Goal: Task Accomplishment & Management: Manage account settings

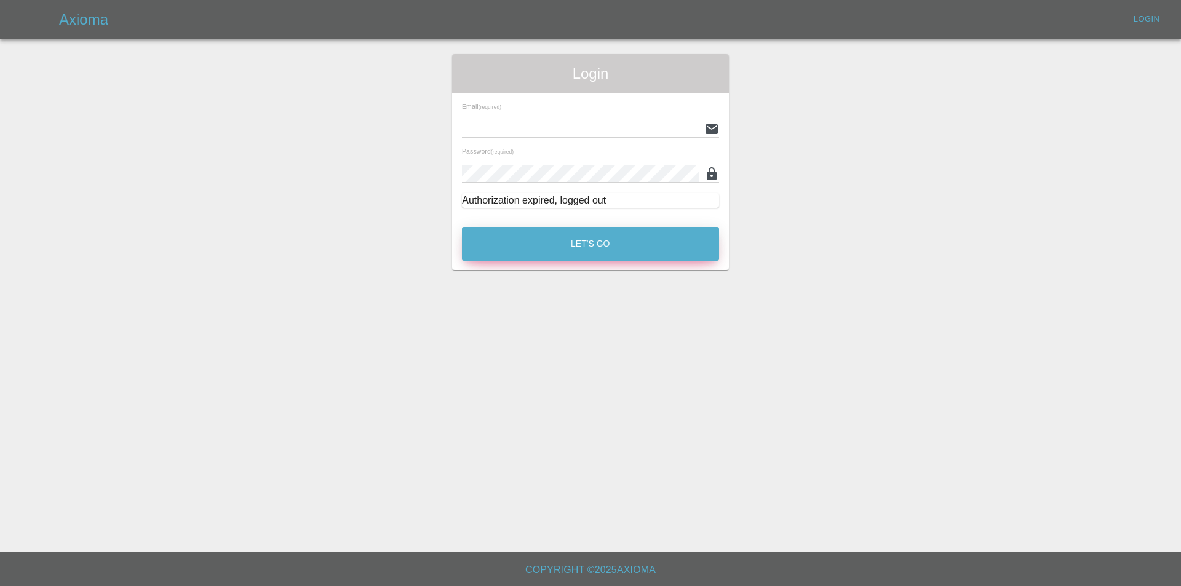
type input "[EMAIL_ADDRESS][DOMAIN_NAME]"
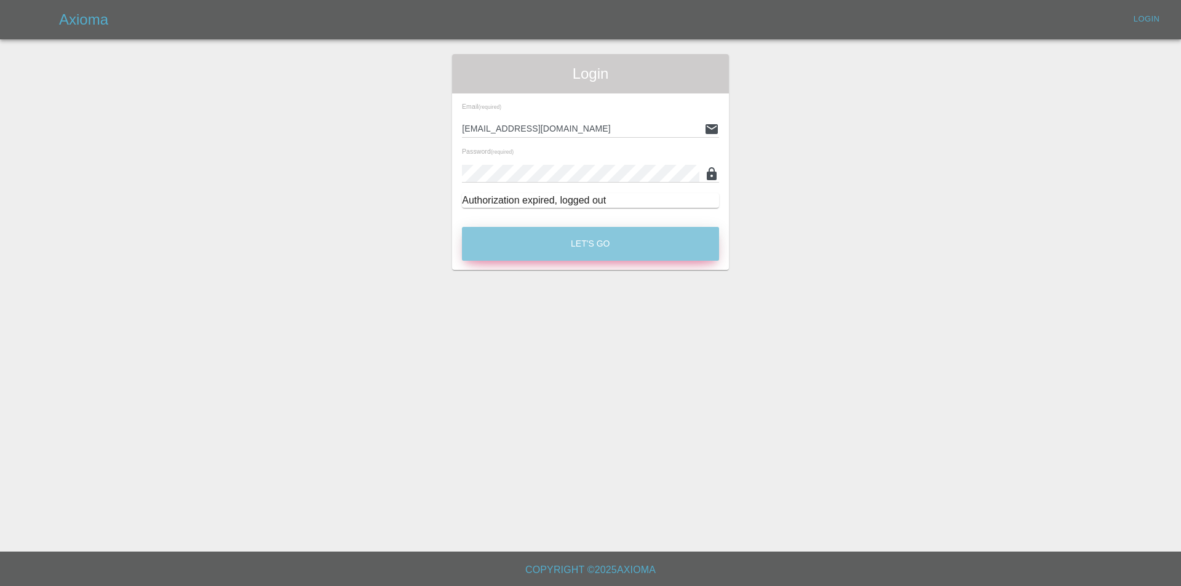
click at [541, 242] on button "Let's Go" at bounding box center [590, 244] width 257 height 34
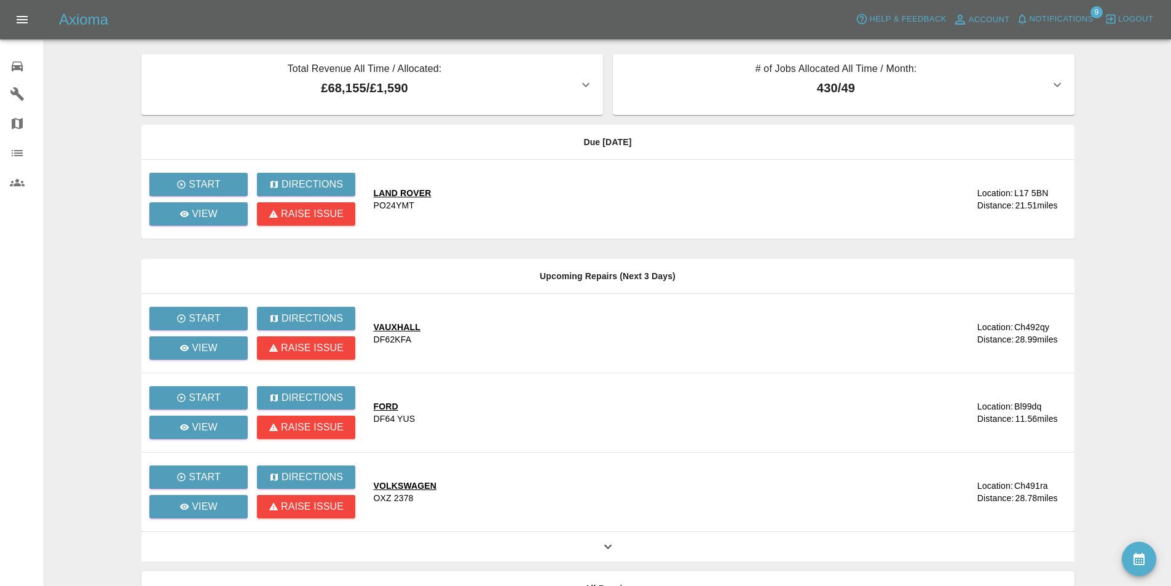
click at [1051, 8] on div "Axioma Help & Feedback Account Notifications 9 Logout" at bounding box center [585, 19] width 1171 height 39
click at [1061, 14] on span "Notifications" at bounding box center [1062, 19] width 64 height 14
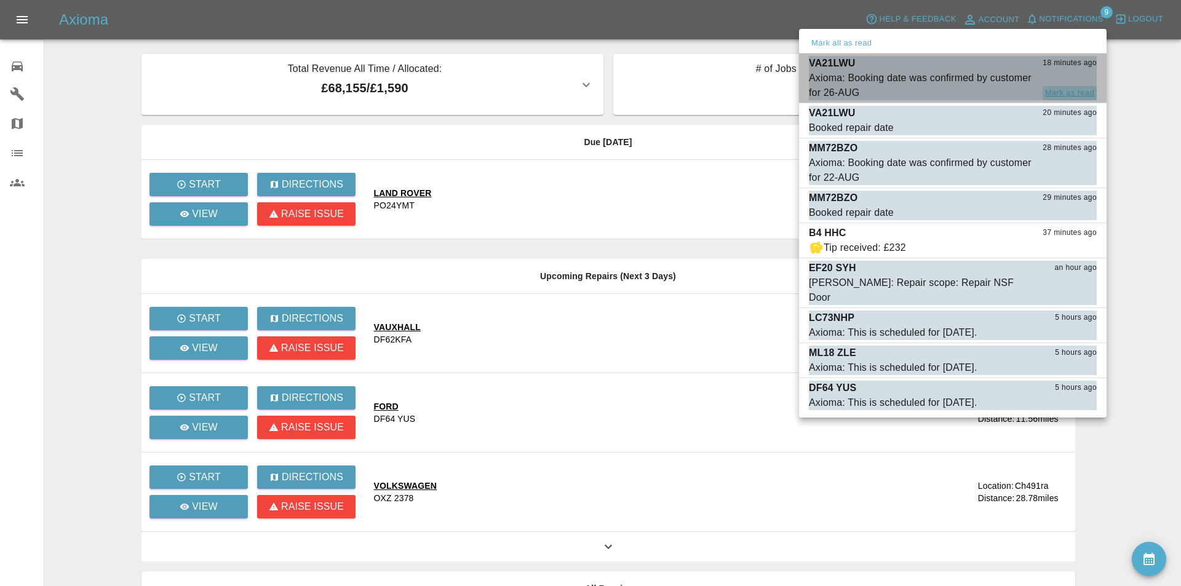
click at [1064, 88] on button "Mark as read" at bounding box center [1069, 93] width 54 height 14
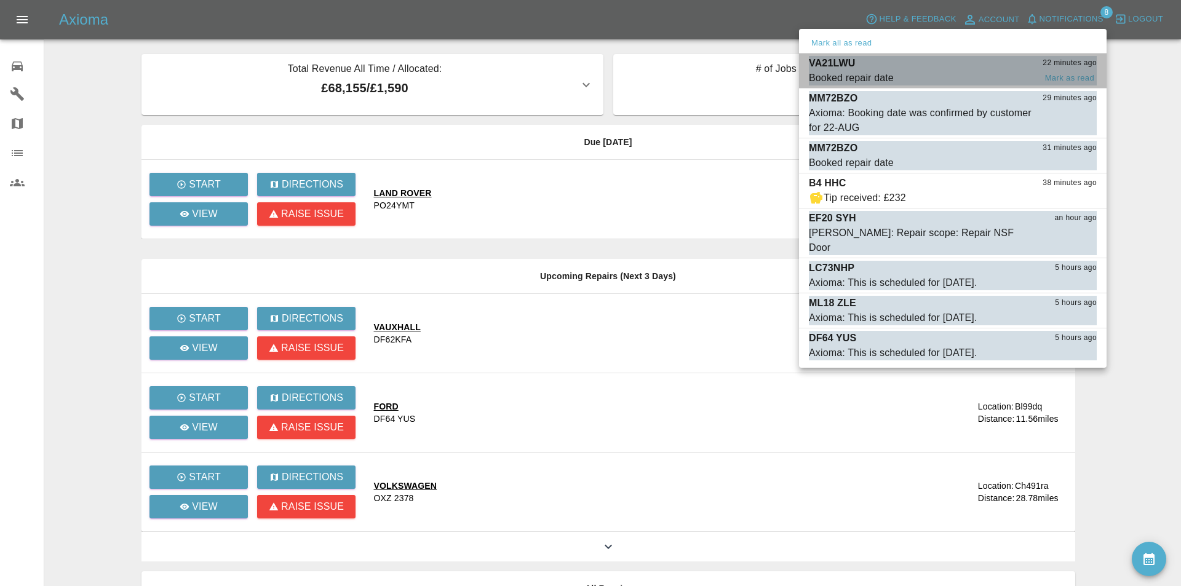
click at [1062, 71] on div "Booked repair date [PERSON_NAME] as read" at bounding box center [953, 78] width 288 height 15
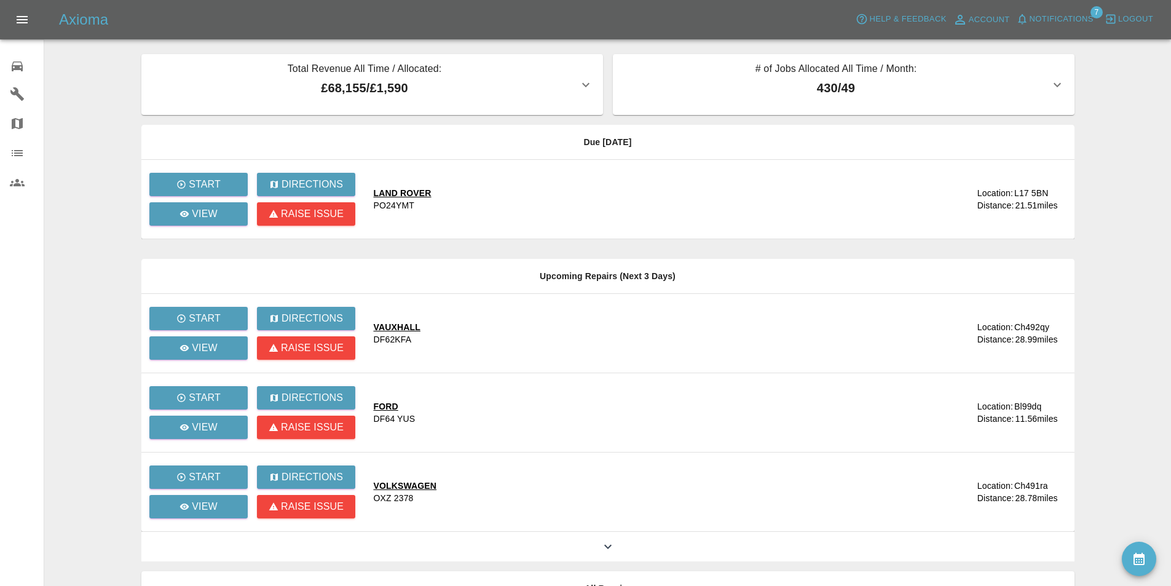
click at [1053, 15] on span "Notifications" at bounding box center [1062, 19] width 64 height 14
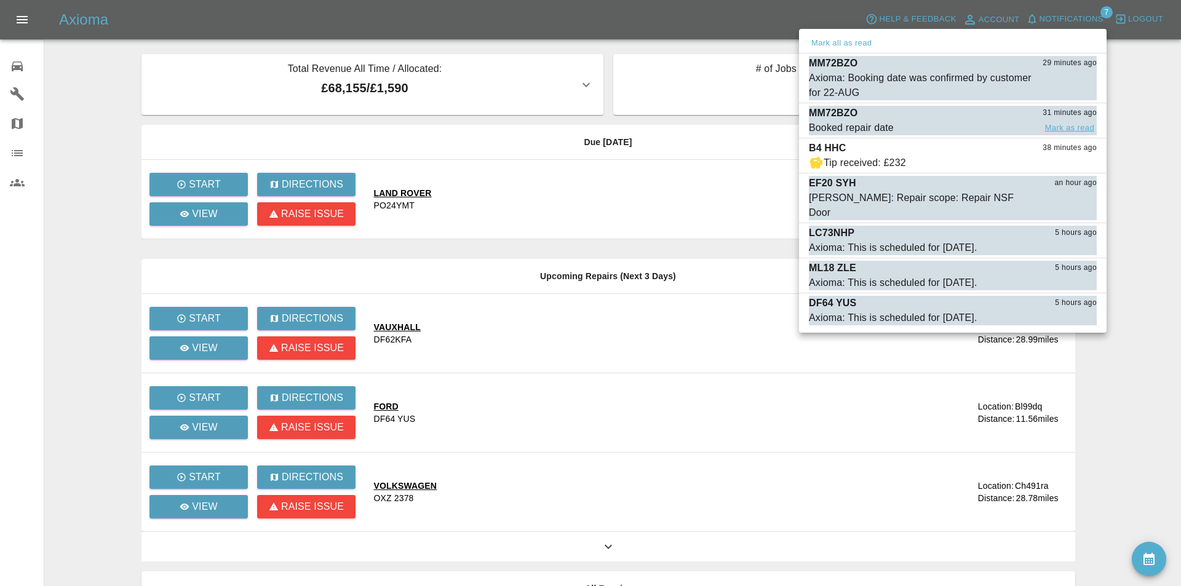
click at [1050, 125] on button "Mark as read" at bounding box center [1069, 128] width 54 height 14
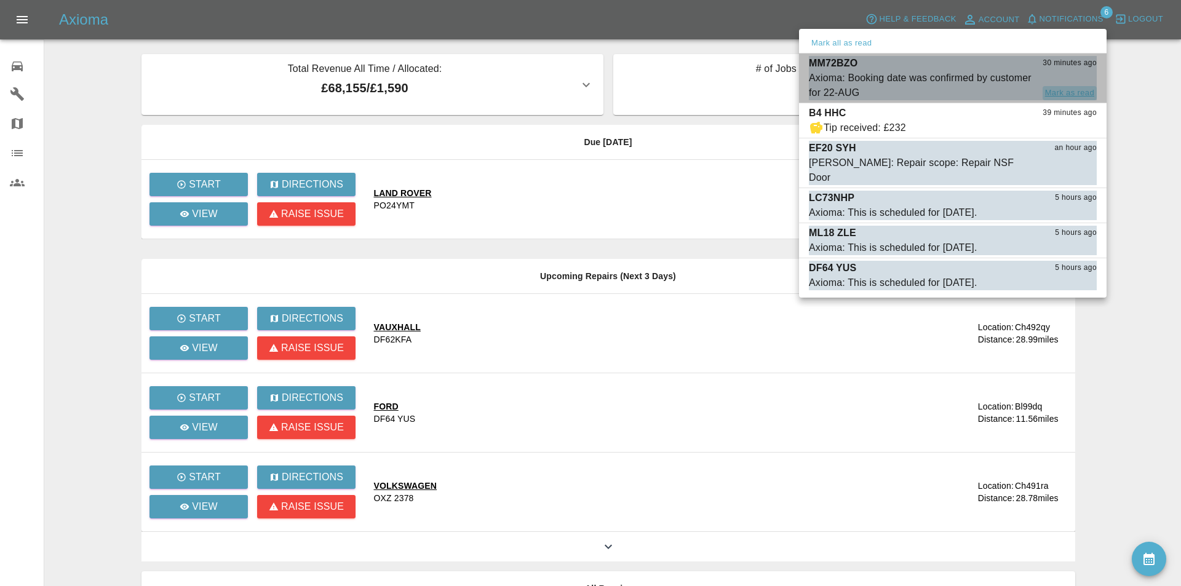
click at [1061, 87] on button "Mark as read" at bounding box center [1069, 93] width 54 height 14
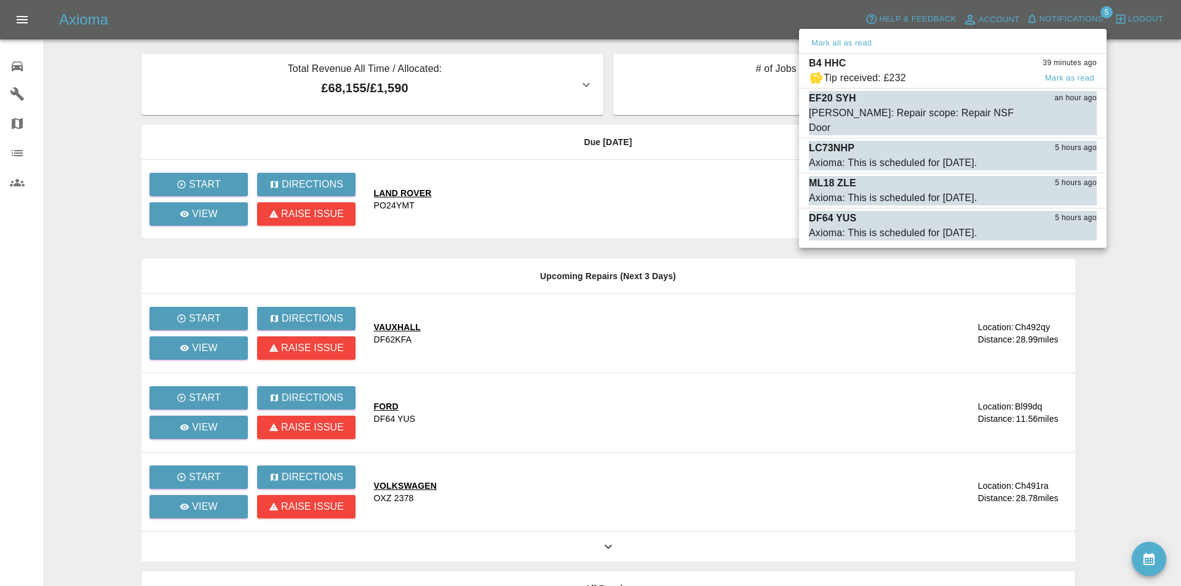
click at [908, 79] on span "Tip received: £232" at bounding box center [922, 78] width 226 height 15
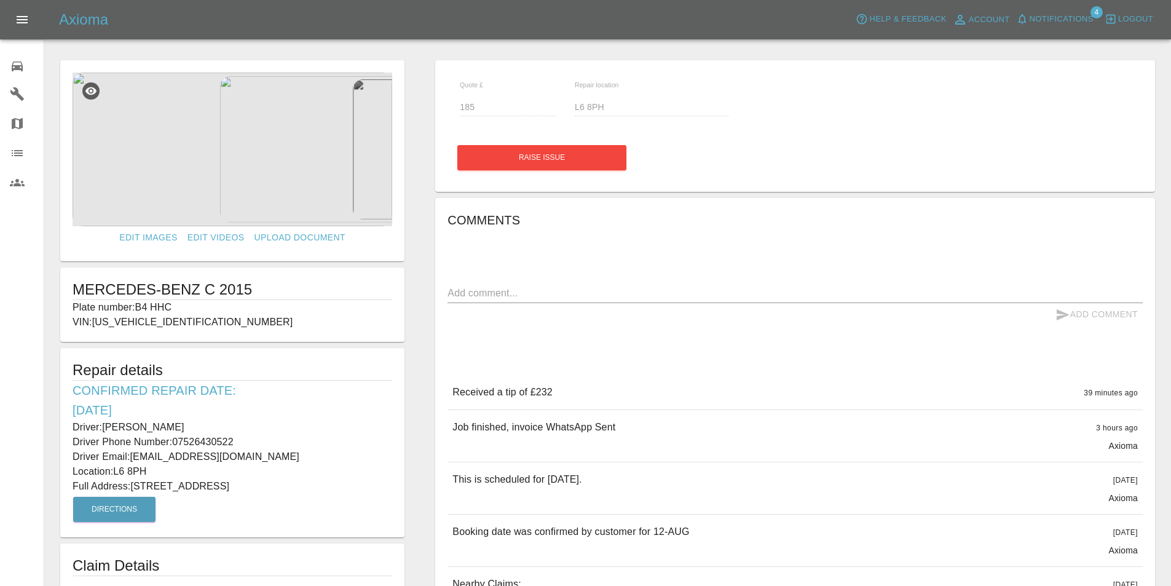
click at [21, 66] on icon at bounding box center [17, 66] width 11 height 10
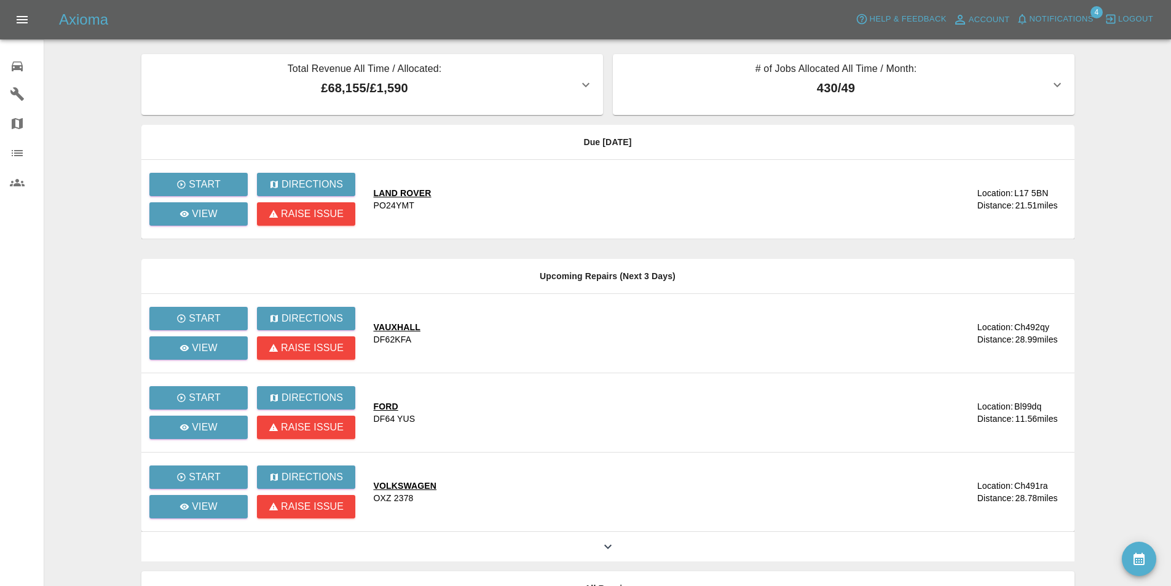
click at [95, 103] on main "Total Revenue All Time / Allocated: £68,155 / £1,590 Sprayway Smart Repairs NW …" at bounding box center [585, 335] width 1171 height 671
click at [93, 77] on main "Total Revenue All Time / Allocated: £68,155 / £1,590 Sprayway Smart Repairs NW …" at bounding box center [585, 335] width 1171 height 671
click at [1063, 14] on span "Notifications" at bounding box center [1062, 19] width 64 height 14
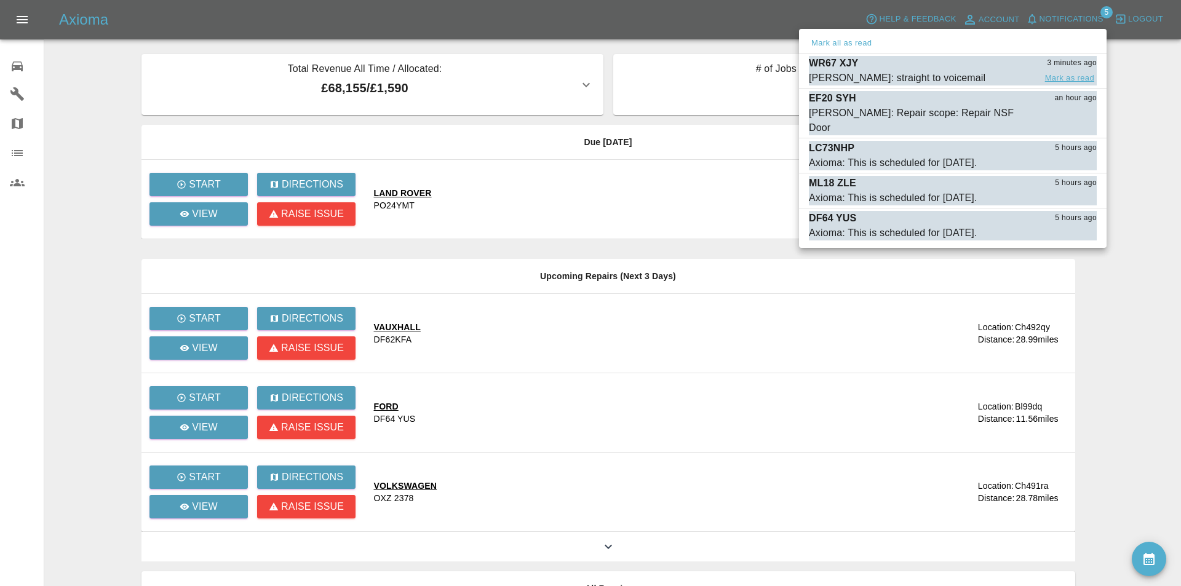
click at [1061, 77] on button "Mark as read" at bounding box center [1069, 78] width 54 height 14
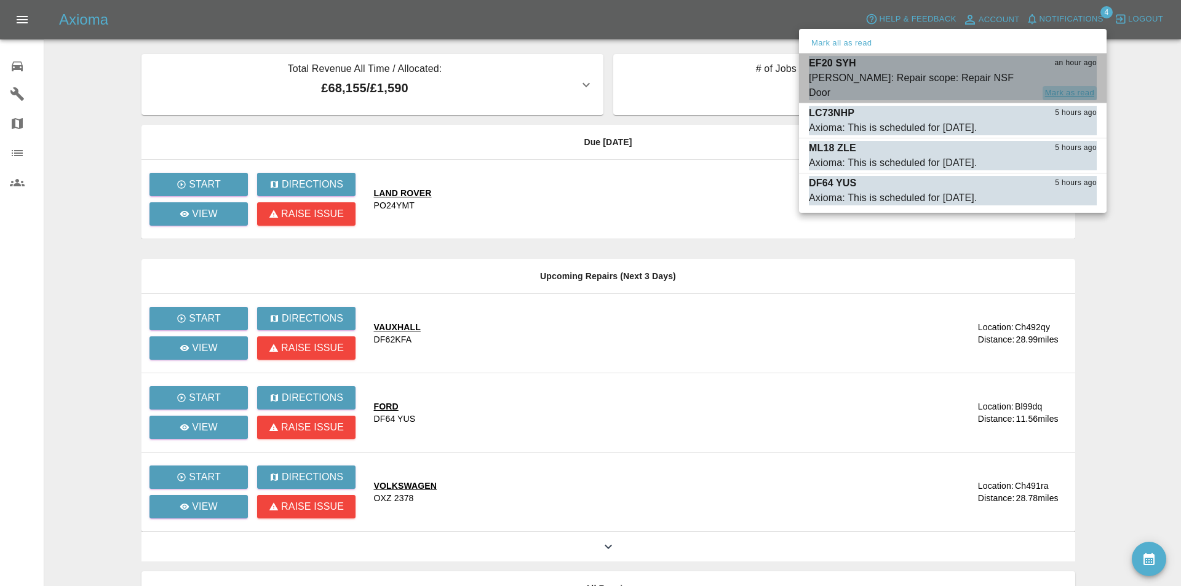
click at [1059, 86] on button "Mark as read" at bounding box center [1069, 93] width 54 height 14
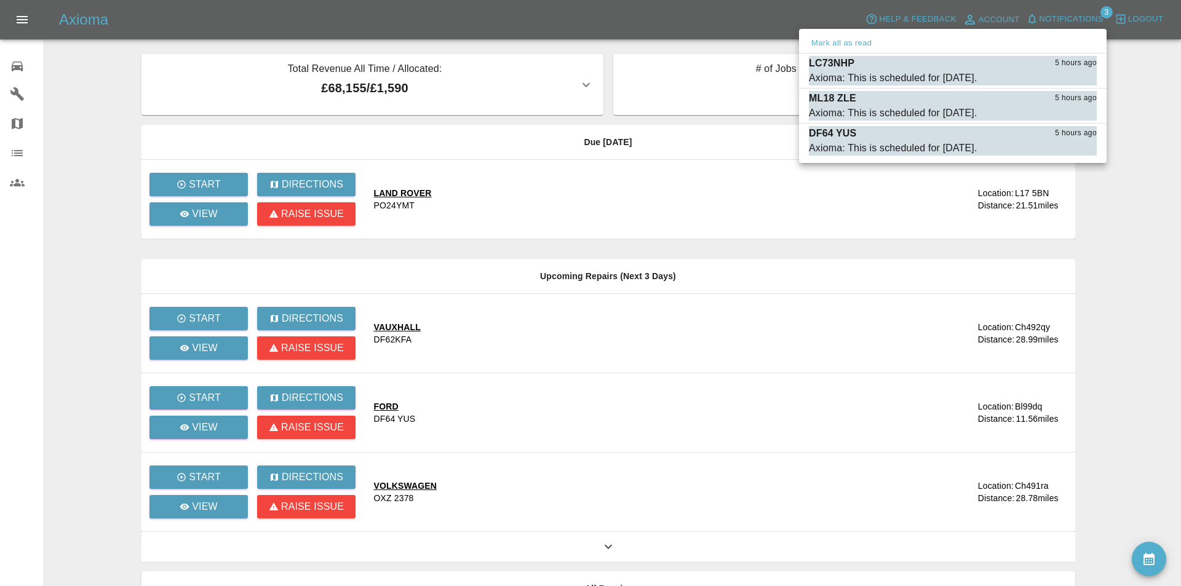
click at [87, 72] on div at bounding box center [590, 293] width 1181 height 586
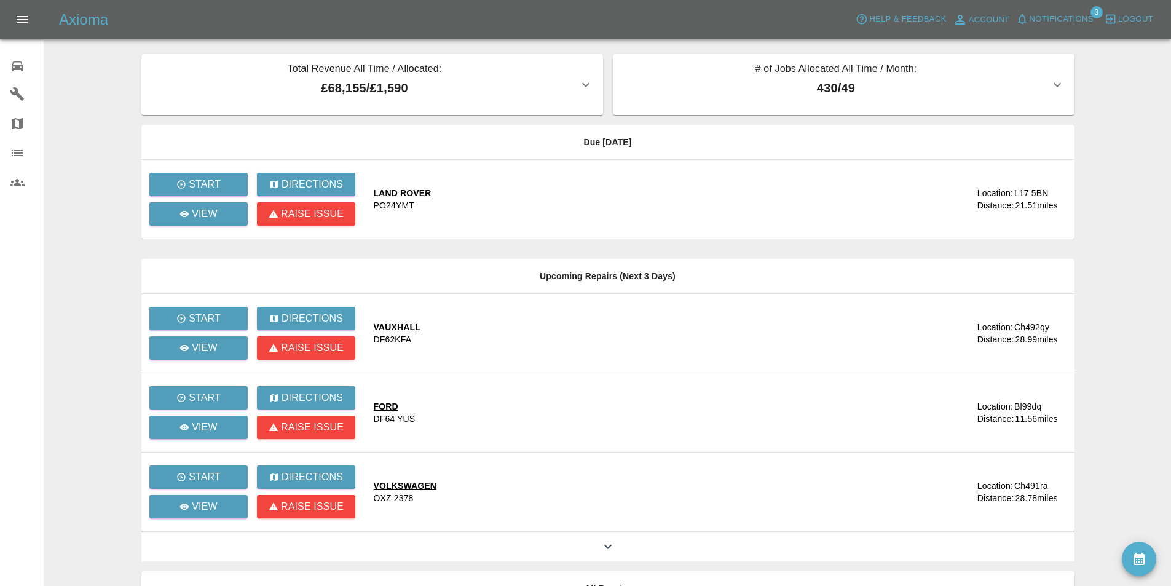
click at [422, 15] on div "Axioma Help & Feedback Account Notifications 3 Logout" at bounding box center [615, 20] width 1112 height 20
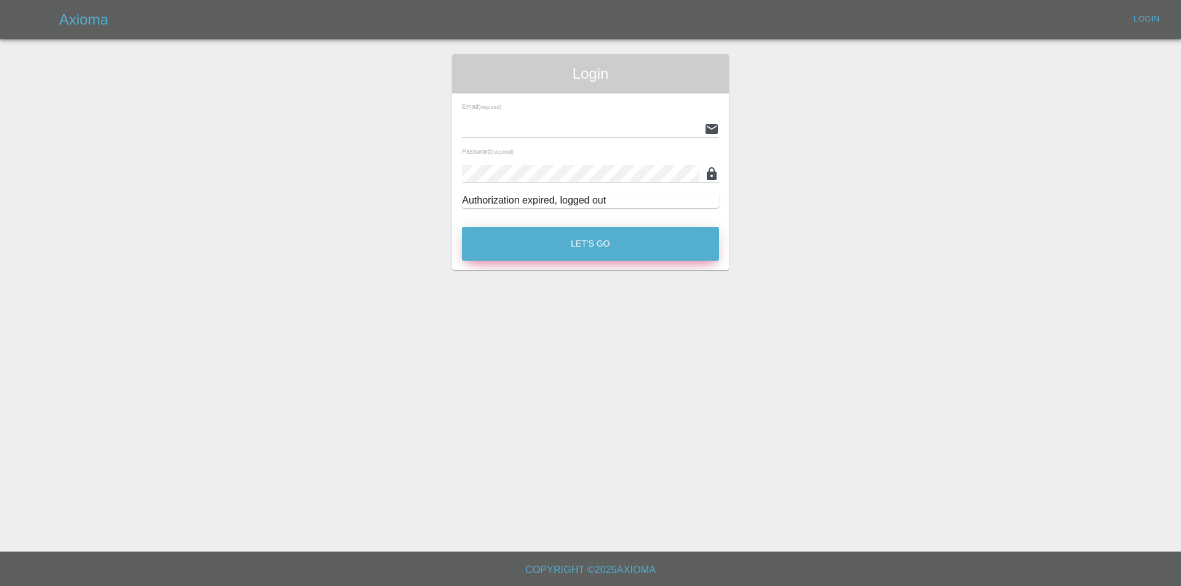
type input "[EMAIL_ADDRESS][DOMAIN_NAME]"
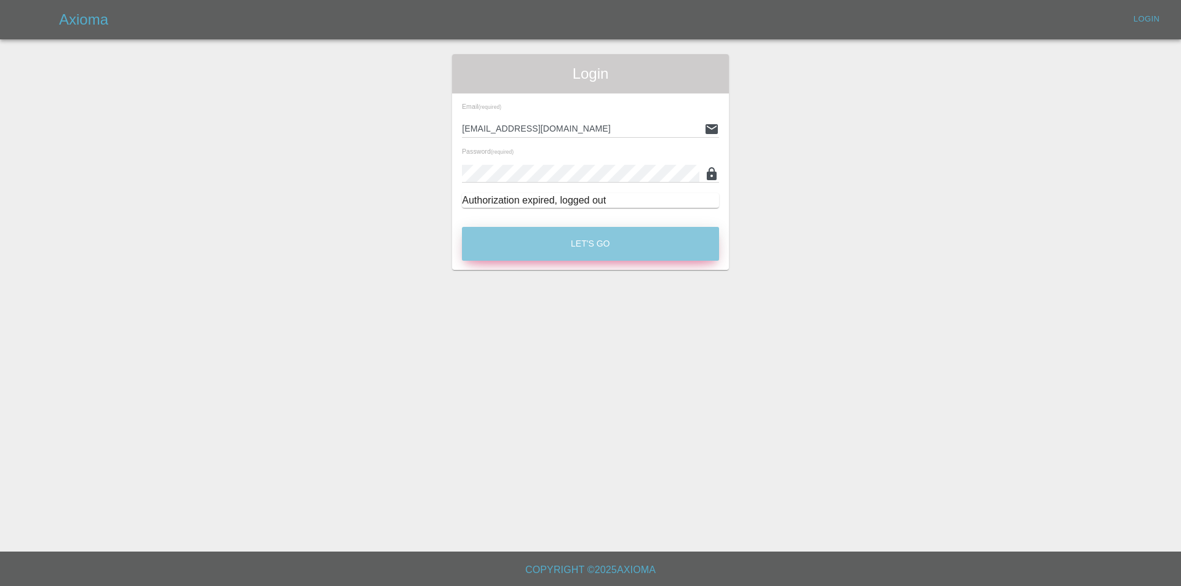
click at [695, 243] on button "Let's Go" at bounding box center [590, 244] width 257 height 34
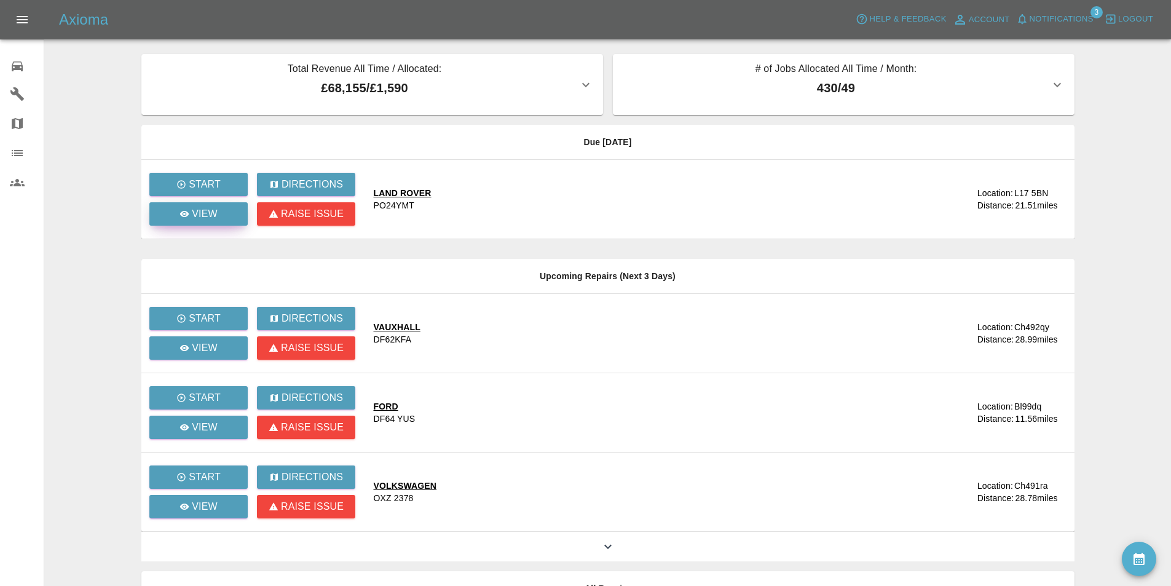
click at [196, 213] on p "View" at bounding box center [205, 214] width 26 height 15
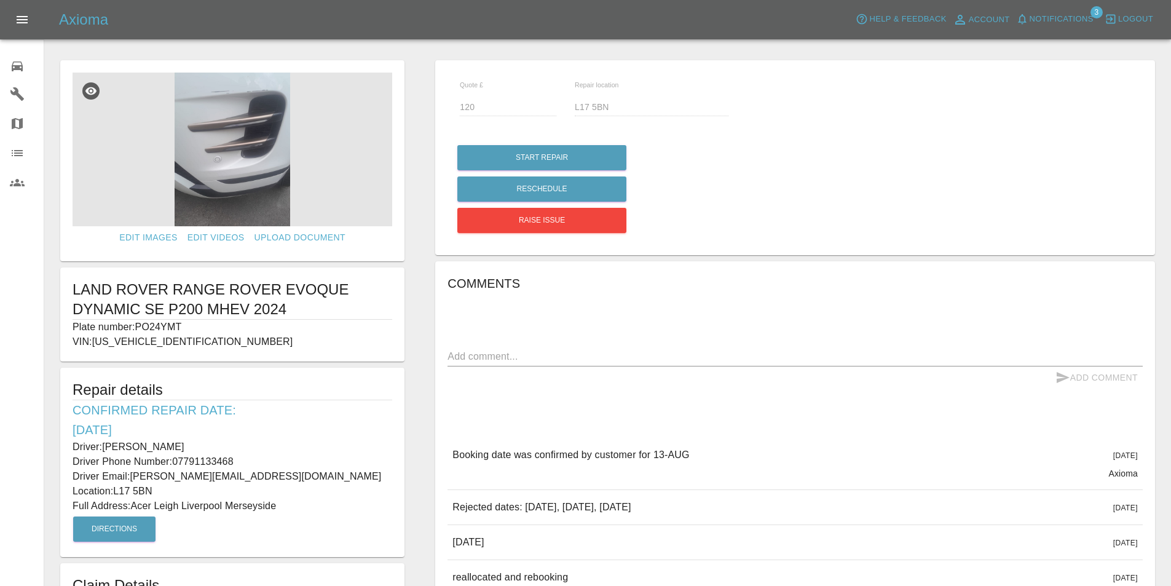
click at [243, 110] on img at bounding box center [233, 150] width 320 height 154
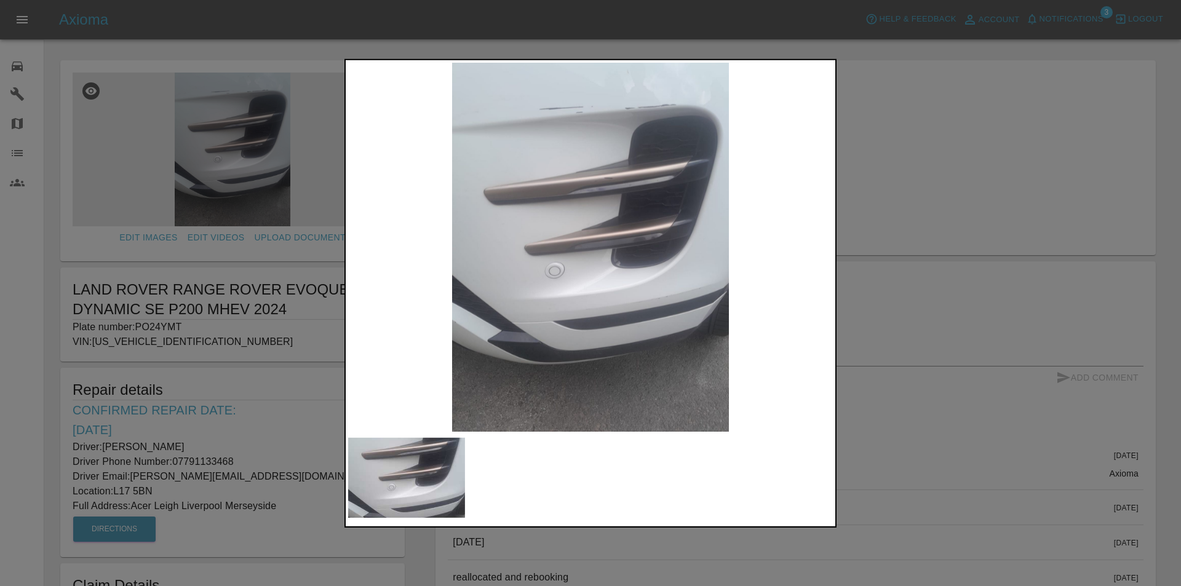
click at [429, 16] on div at bounding box center [590, 293] width 1181 height 586
